Goal: Information Seeking & Learning: Learn about a topic

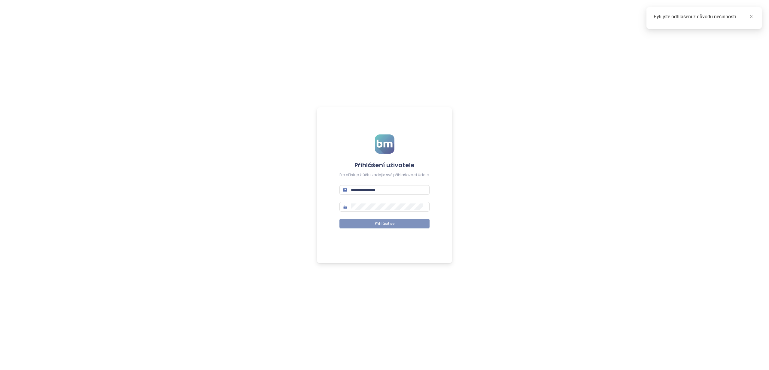
click at [395, 221] on button "Přihlásit se" at bounding box center [385, 224] width 90 height 10
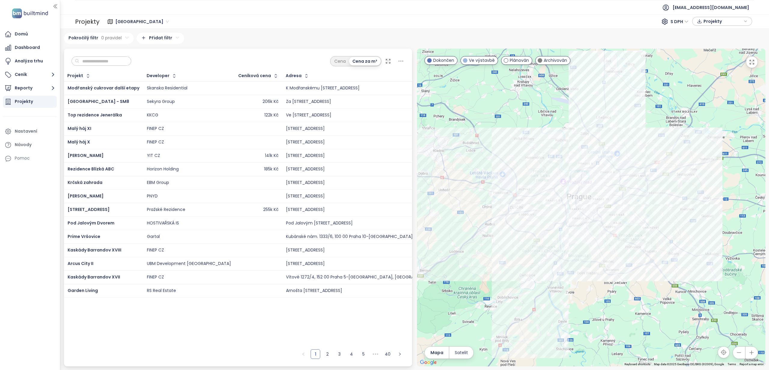
click at [119, 59] on input "text" at bounding box center [103, 61] width 49 height 9
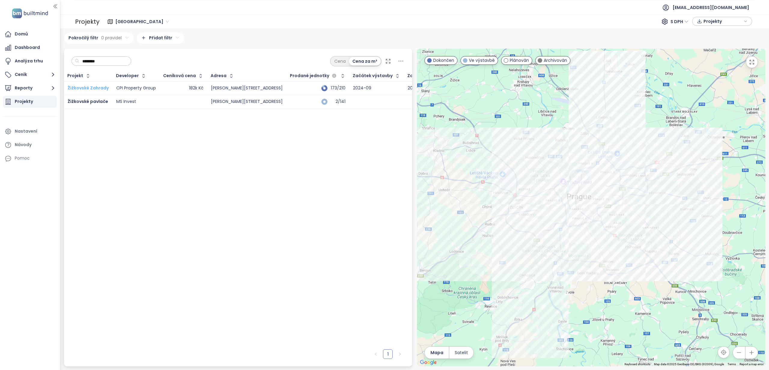
click at [97, 88] on span "Žižkovské Zahrady" at bounding box center [88, 88] width 41 height 6
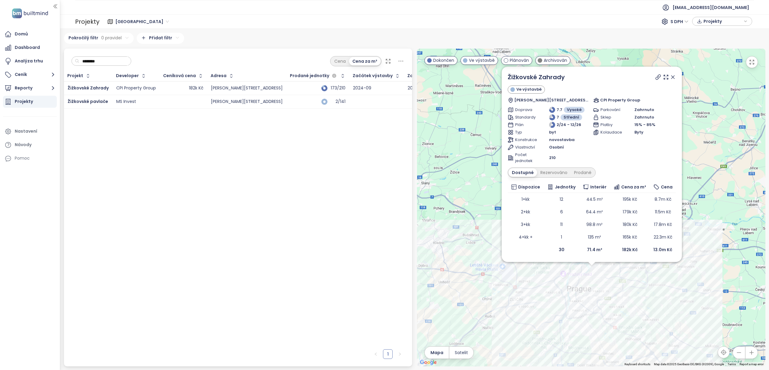
click at [111, 60] on input "********" at bounding box center [103, 61] width 49 height 9
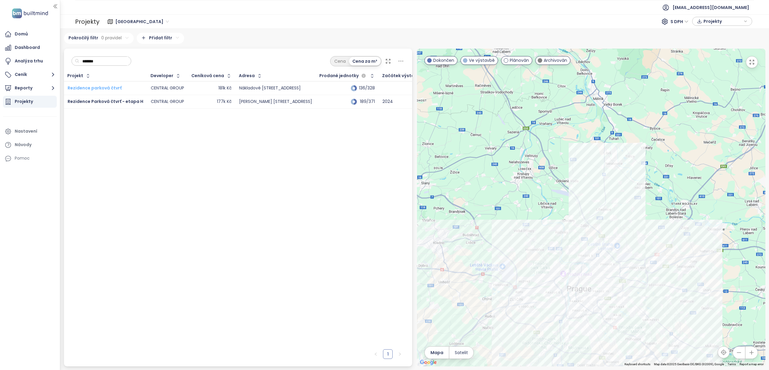
click at [102, 88] on span "Rezidence parková čtvrť" at bounding box center [95, 88] width 54 height 6
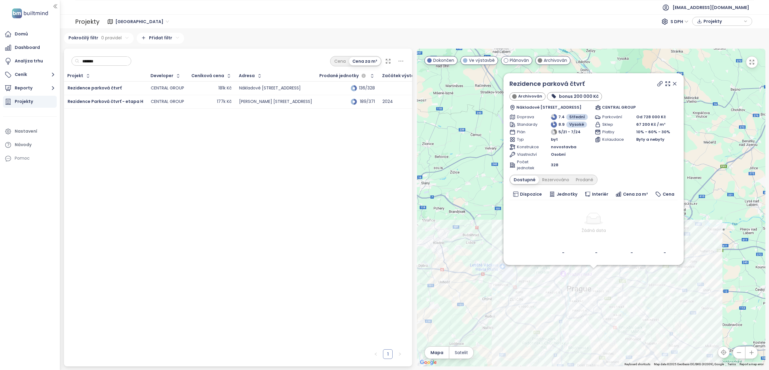
drag, startPoint x: 106, startPoint y: 59, endPoint x: 73, endPoint y: 61, distance: 33.7
click at [73, 61] on div "*******" at bounding box center [102, 61] width 60 height 10
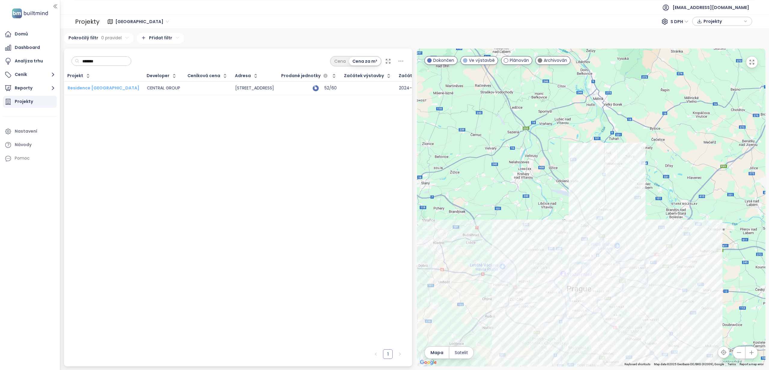
click at [115, 87] on span "Residence [GEOGRAPHIC_DATA]" at bounding box center [104, 88] width 72 height 6
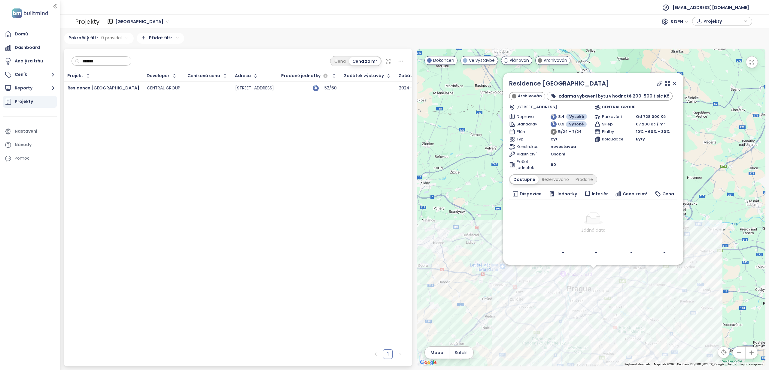
click at [108, 63] on input "*******" at bounding box center [103, 61] width 49 height 9
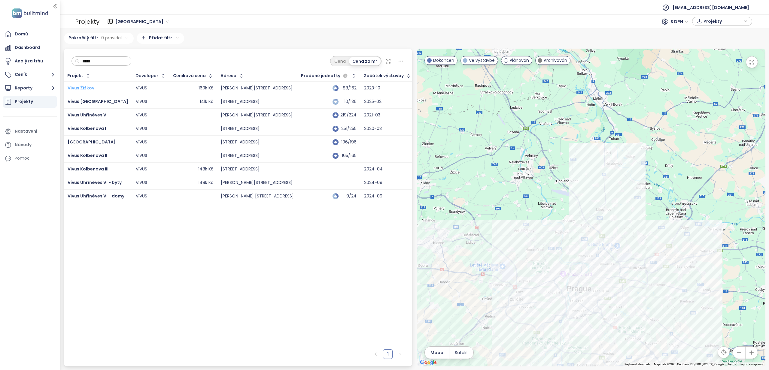
click at [78, 87] on span "Vivus Žižkov" at bounding box center [81, 88] width 27 height 6
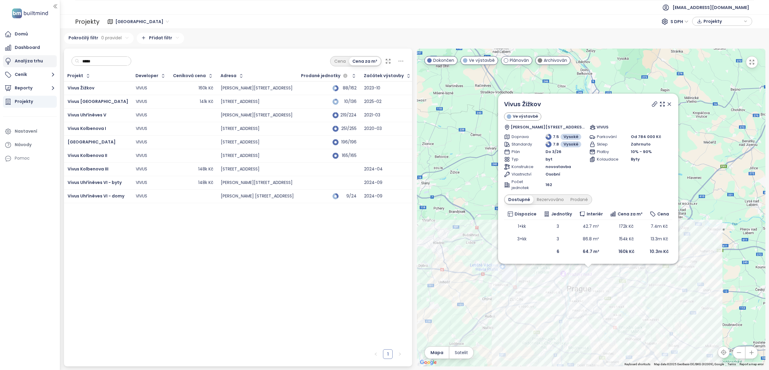
drag, startPoint x: 101, startPoint y: 62, endPoint x: 42, endPoint y: 59, distance: 59.3
click at [42, 59] on section "Domů Dashboard Analýza trhu Ceník Reporty Projekty Nastavení Návody Pomoc [EMAI…" at bounding box center [384, 185] width 769 height 370
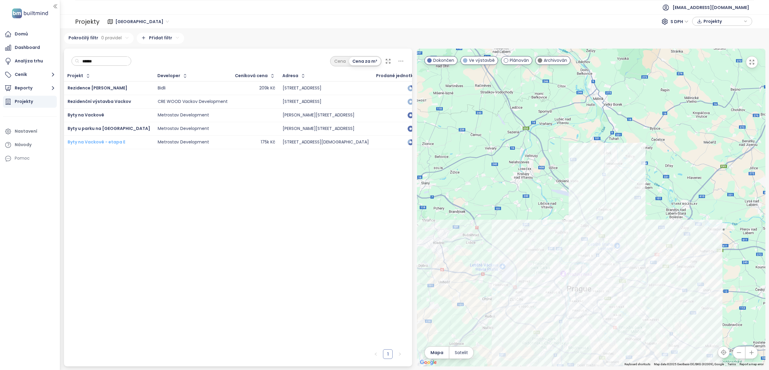
type input "******"
click at [39, 100] on div "Projekty" at bounding box center [30, 102] width 54 height 12
click at [29, 102] on div "Projekty" at bounding box center [24, 102] width 18 height 8
drag, startPoint x: 101, startPoint y: 61, endPoint x: 63, endPoint y: 59, distance: 37.9
click at [64, 59] on div "****** Cena Cena za m² Projekt Developer Ceníková cena Adresa Prodané jednotky …" at bounding box center [238, 208] width 349 height 318
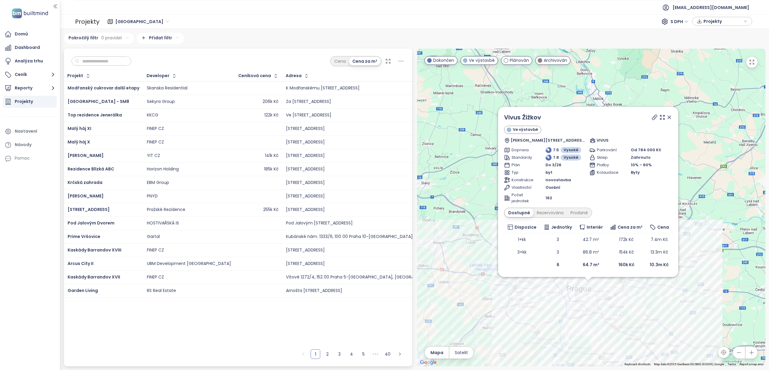
click at [672, 120] on icon at bounding box center [669, 117] width 6 height 6
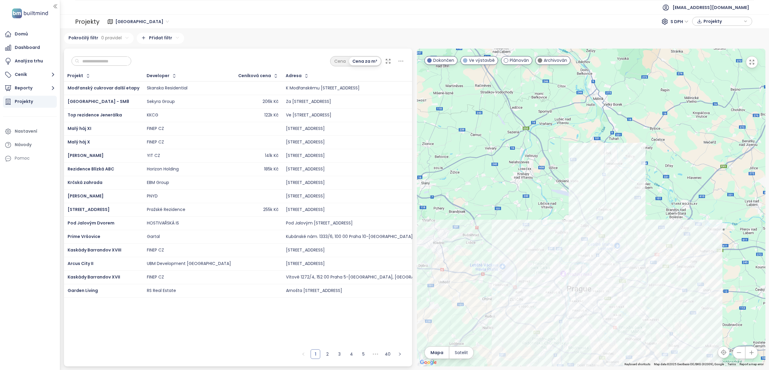
click at [446, 59] on span "Dokončen" at bounding box center [443, 60] width 21 height 7
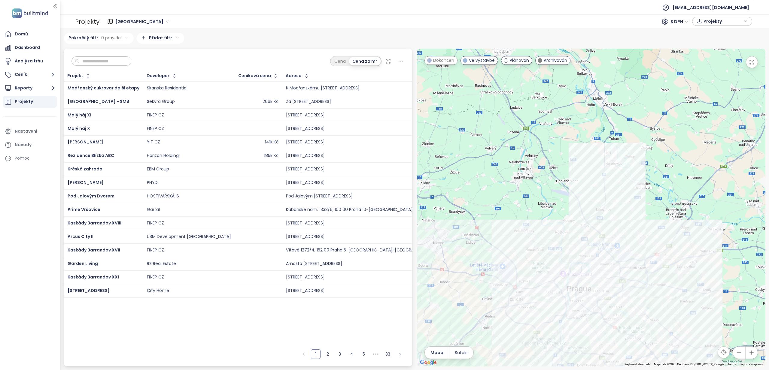
click at [518, 59] on span "Plánován" at bounding box center [519, 60] width 19 height 7
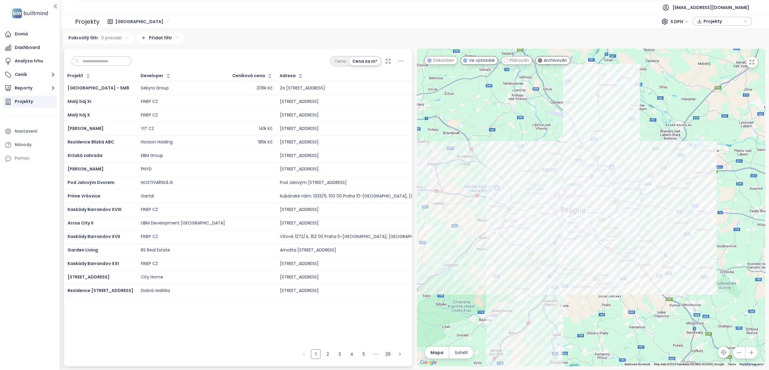
drag, startPoint x: 742, startPoint y: 262, endPoint x: 729, endPoint y: 180, distance: 83.2
click at [738, 182] on div at bounding box center [591, 208] width 349 height 318
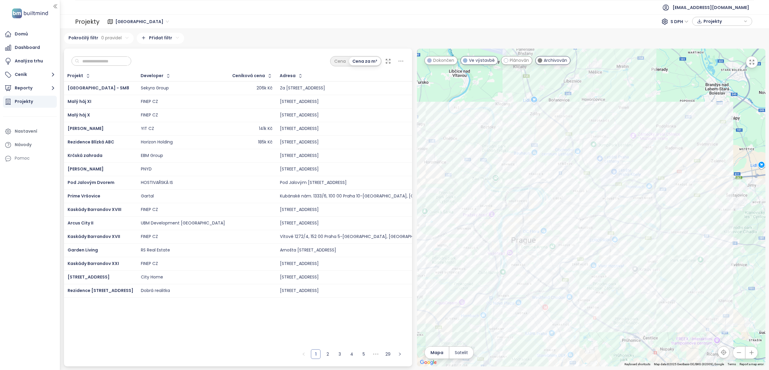
click at [561, 59] on span "Archivován" at bounding box center [555, 60] width 23 height 7
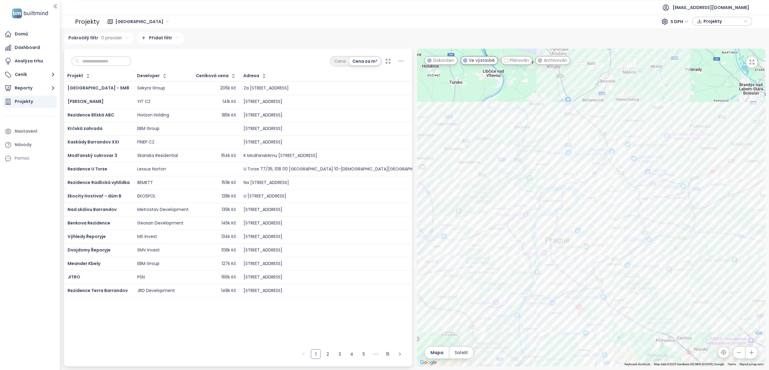
drag, startPoint x: 678, startPoint y: 174, endPoint x: 711, endPoint y: 169, distance: 33.3
click at [712, 170] on div at bounding box center [591, 208] width 349 height 318
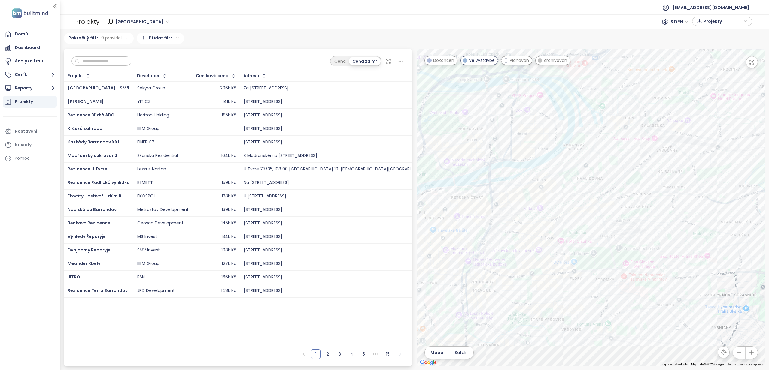
drag, startPoint x: 573, startPoint y: 261, endPoint x: 676, endPoint y: 167, distance: 139.7
click at [676, 167] on div at bounding box center [591, 208] width 349 height 318
drag, startPoint x: 660, startPoint y: 158, endPoint x: 646, endPoint y: 183, distance: 27.8
click at [646, 183] on div at bounding box center [591, 208] width 349 height 318
drag, startPoint x: 669, startPoint y: 200, endPoint x: 643, endPoint y: 195, distance: 27.1
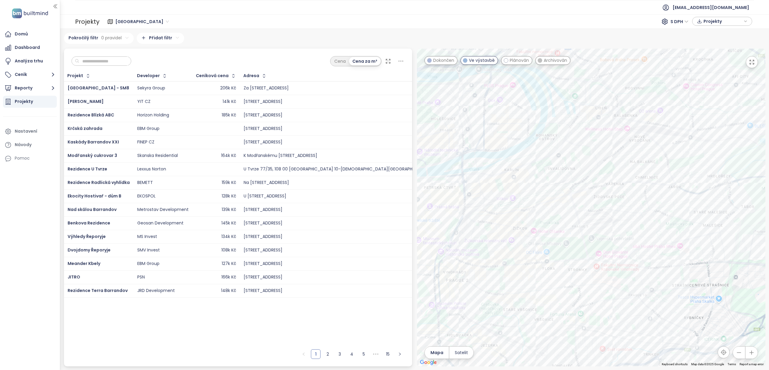
click at [643, 197] on div at bounding box center [591, 208] width 349 height 318
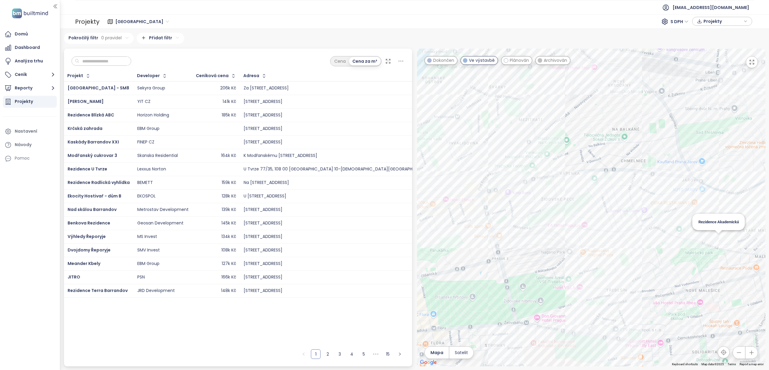
click at [721, 239] on div "Rezidence Akademická" at bounding box center [591, 208] width 349 height 318
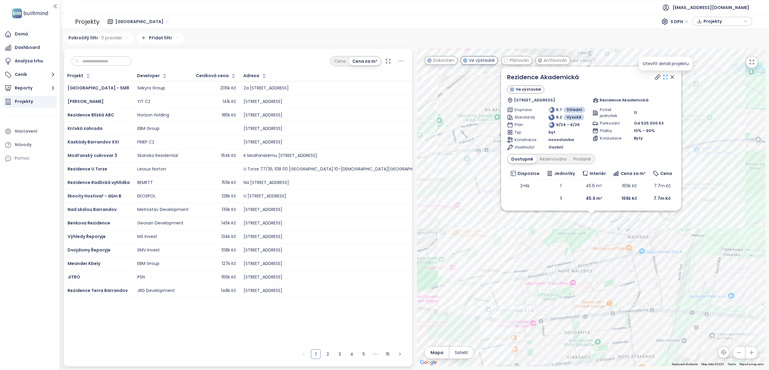
click at [667, 77] on icon at bounding box center [666, 77] width 6 height 6
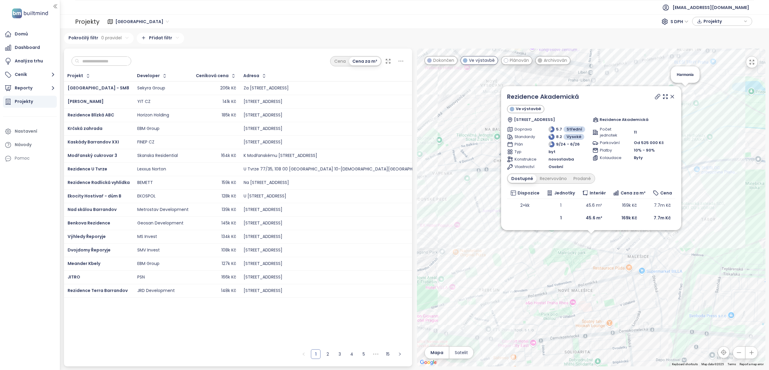
click at [674, 96] on icon at bounding box center [672, 97] width 6 height 6
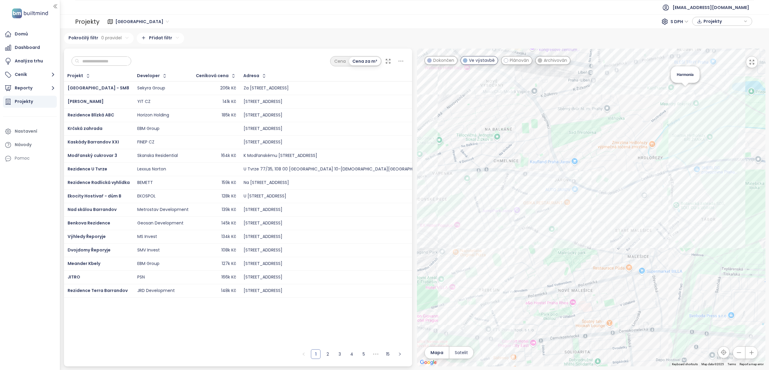
click at [684, 92] on div "Harmonia" at bounding box center [591, 208] width 349 height 318
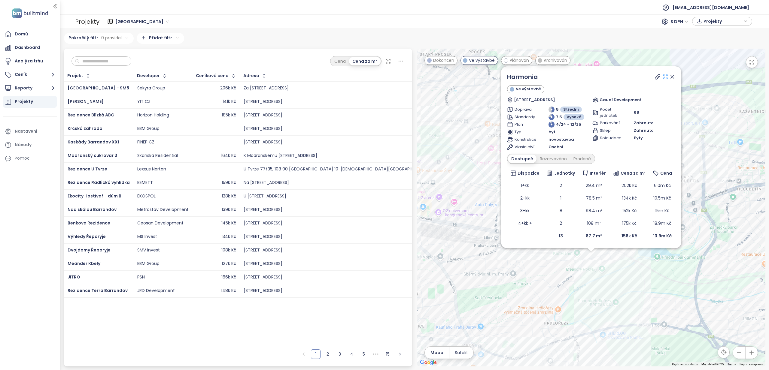
click at [668, 77] on icon at bounding box center [666, 77] width 6 height 6
click at [95, 61] on input "text" at bounding box center [103, 61] width 49 height 9
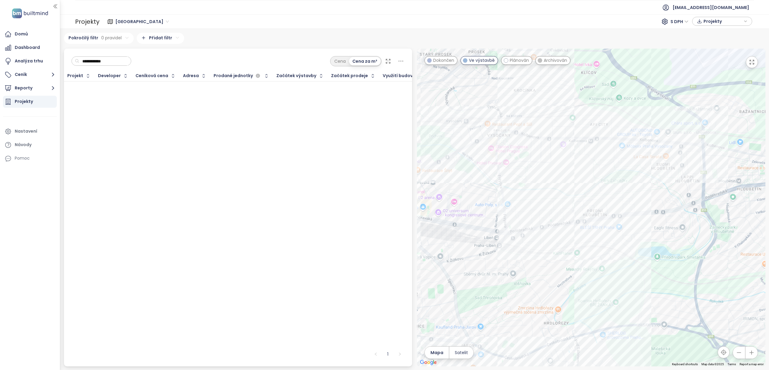
type input "**********"
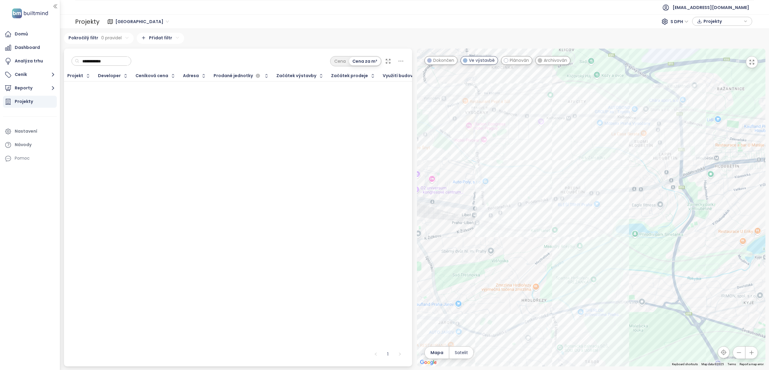
drag, startPoint x: 585, startPoint y: 270, endPoint x: 530, endPoint y: 230, distance: 67.6
click at [515, 220] on div at bounding box center [591, 208] width 349 height 318
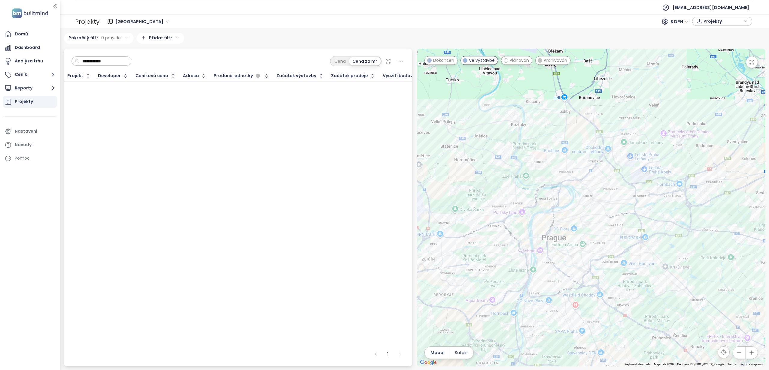
drag, startPoint x: 576, startPoint y: 246, endPoint x: 643, endPoint y: 240, distance: 67.6
click at [648, 244] on div at bounding box center [591, 208] width 349 height 318
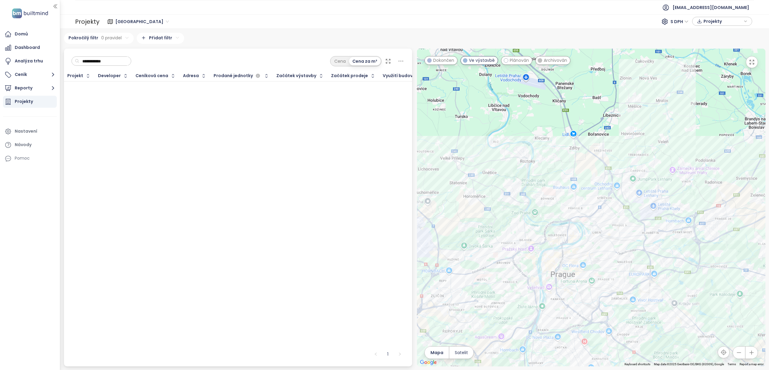
click at [126, 63] on input "**********" at bounding box center [103, 61] width 49 height 9
drag, startPoint x: 117, startPoint y: 62, endPoint x: 56, endPoint y: 59, distance: 61.1
click at [56, 59] on section "**********" at bounding box center [384, 185] width 769 height 370
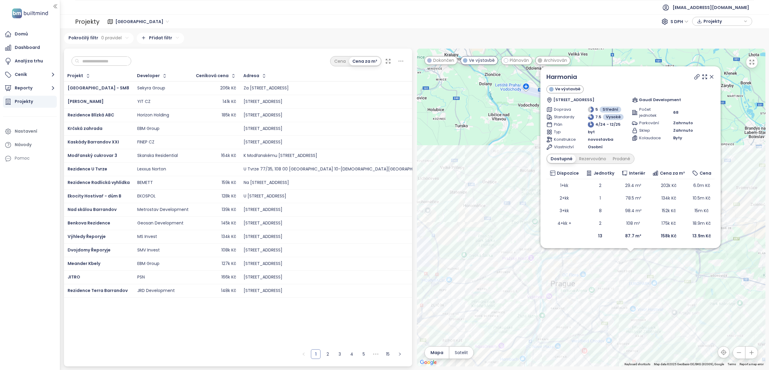
click at [104, 61] on input "text" at bounding box center [103, 61] width 49 height 9
type input "*"
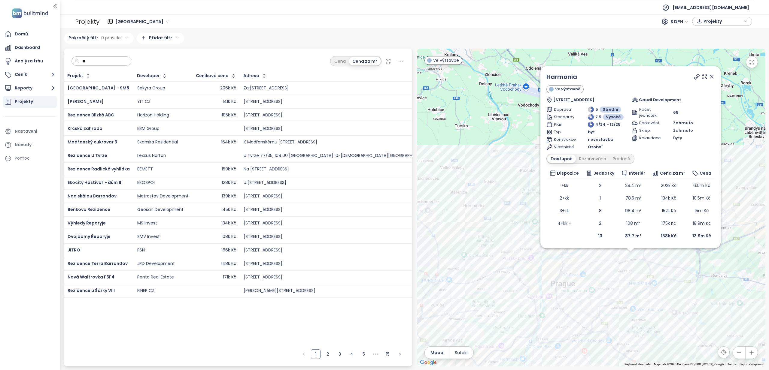
click at [107, 65] on input "**" at bounding box center [103, 61] width 49 height 9
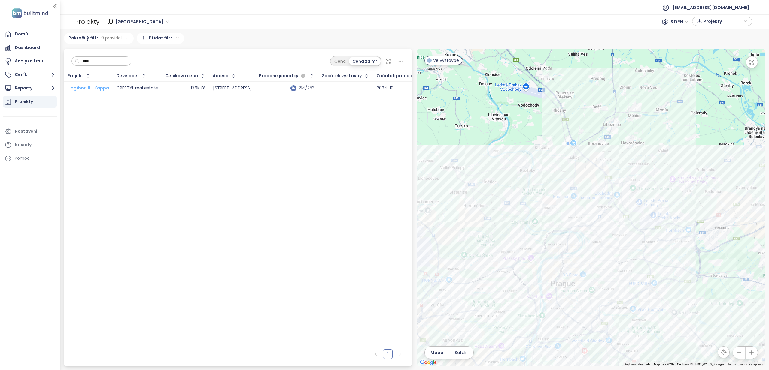
type input "****"
click at [102, 88] on span "Hagibor III - Kappa" at bounding box center [88, 88] width 41 height 6
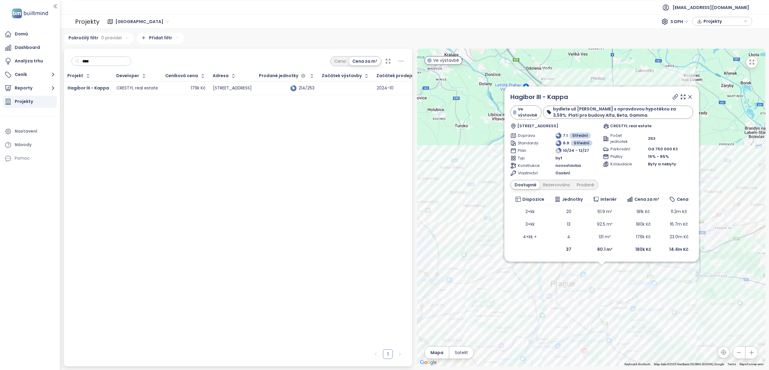
click at [689, 96] on icon at bounding box center [690, 97] width 6 height 6
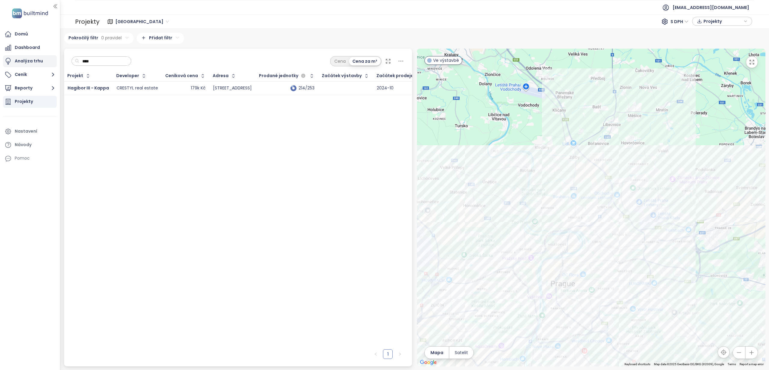
drag, startPoint x: 95, startPoint y: 62, endPoint x: 53, endPoint y: 60, distance: 42.1
click at [53, 60] on section "Domů Dashboard Analýza trhu Ceník Reporty Projekty Nastavení Návody Pomoc [EMAI…" at bounding box center [384, 185] width 769 height 370
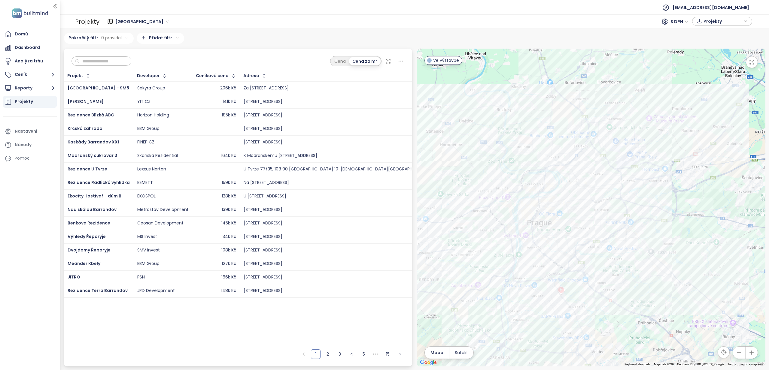
drag, startPoint x: 675, startPoint y: 264, endPoint x: 651, endPoint y: 203, distance: 65.6
click at [651, 203] on div at bounding box center [591, 208] width 349 height 318
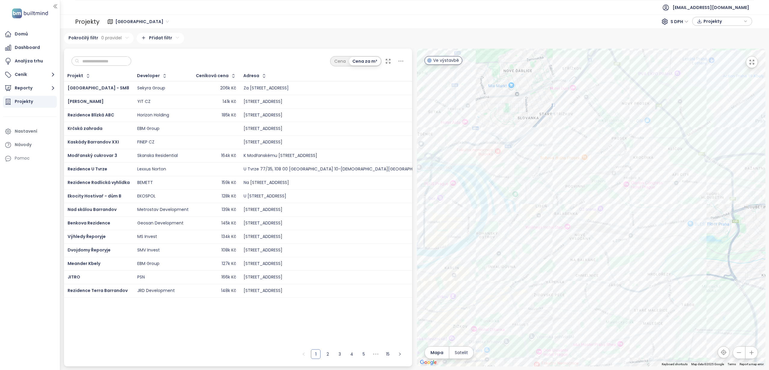
drag, startPoint x: 667, startPoint y: 277, endPoint x: 655, endPoint y: 257, distance: 23.3
click at [652, 253] on div at bounding box center [591, 208] width 349 height 318
click at [630, 306] on div "Rezidence Akademická" at bounding box center [591, 208] width 349 height 318
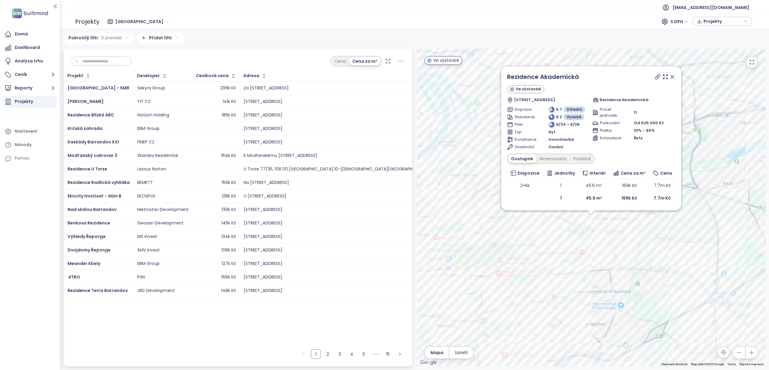
click at [558, 257] on div "Rezidence Akademická Ve výstavbě [STREET_ADDRESS] Rezidence Akademická Doprava …" at bounding box center [591, 208] width 349 height 318
click at [522, 215] on div "Rezidence Akademická Ve výstavbě [STREET_ADDRESS] Rezidence Akademická Doprava …" at bounding box center [591, 208] width 349 height 318
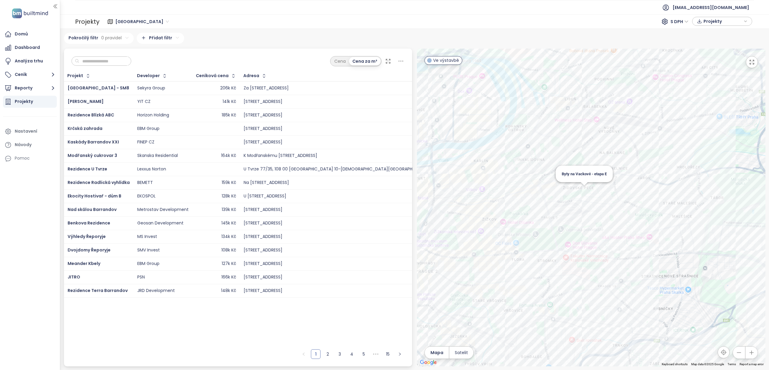
click at [584, 191] on div "Byty na Vackově - etapa E" at bounding box center [591, 208] width 349 height 318
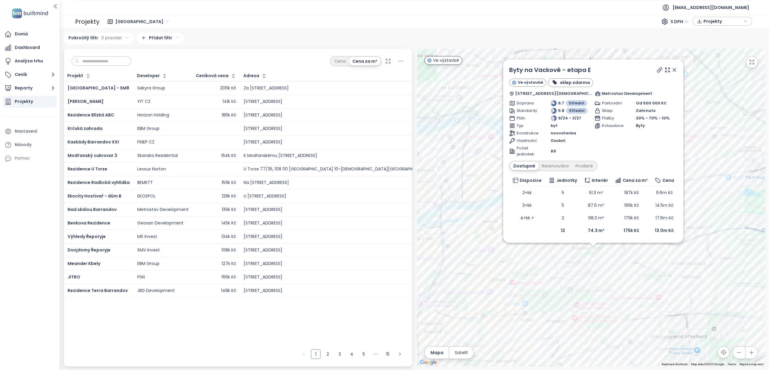
drag, startPoint x: 625, startPoint y: 272, endPoint x: 626, endPoint y: 240, distance: 32.5
click at [627, 239] on div "Byty na Vackově - etapa E Ve výstavbě sklep zdarma 45a, [DEMOGRAPHIC_DATA][STRE…" at bounding box center [591, 208] width 349 height 318
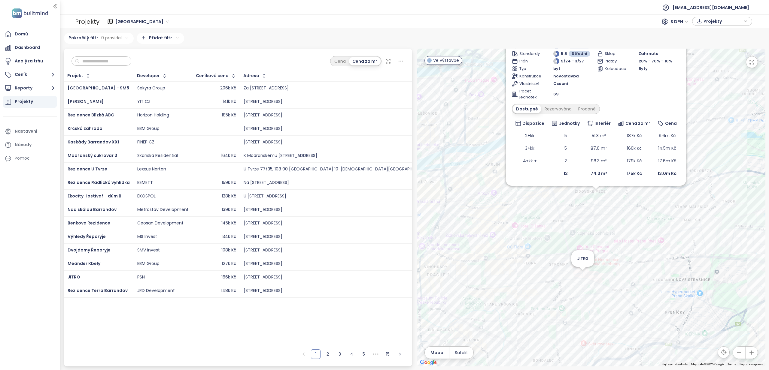
click at [582, 278] on div "Byty na Vackově - etapa E Ve výstavbě sklep zdarma 45a, [DEMOGRAPHIC_DATA][STRE…" at bounding box center [591, 208] width 349 height 318
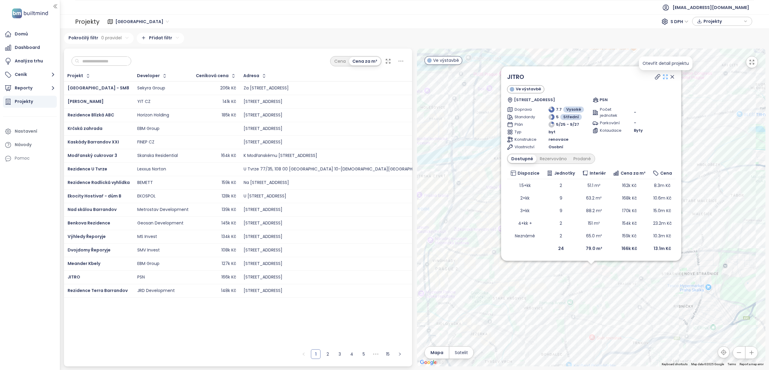
click at [666, 78] on icon at bounding box center [665, 77] width 4 height 4
